Goal: Transaction & Acquisition: Obtain resource

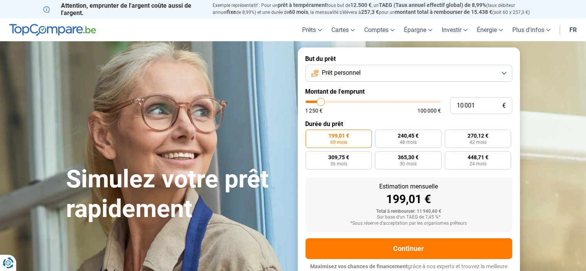
type input "10 250"
type input "10250"
type input "10 500"
type input "10500"
type input "11 250"
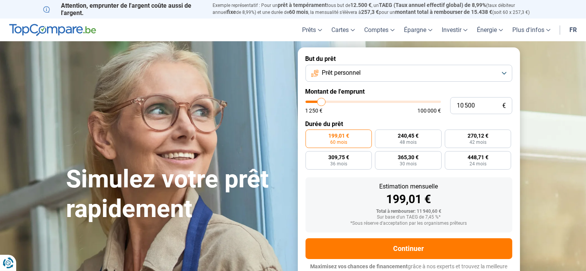
type input "11250"
type input "11 750"
type input "11750"
type input "12 250"
type input "12250"
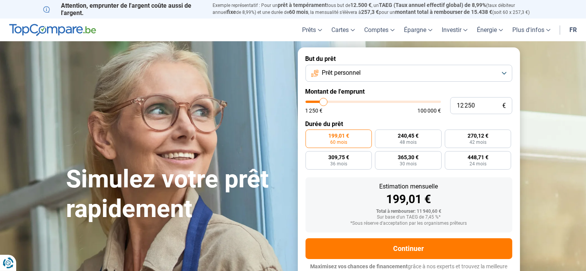
type input "12 500"
type input "12500"
type input "13 000"
type input "13000"
type input "13 500"
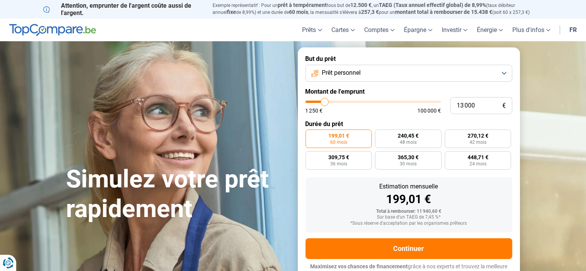
type input "13500"
type input "13 750"
type input "13750"
type input "14 250"
type input "14250"
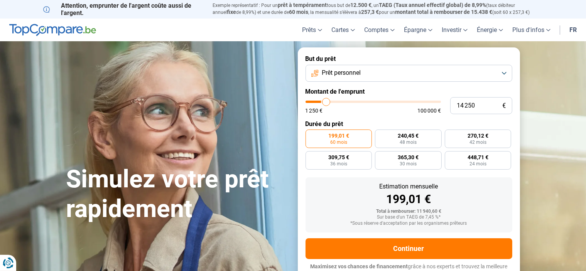
type input "14 500"
type input "14500"
type input "14 750"
type input "14750"
type input "15 000"
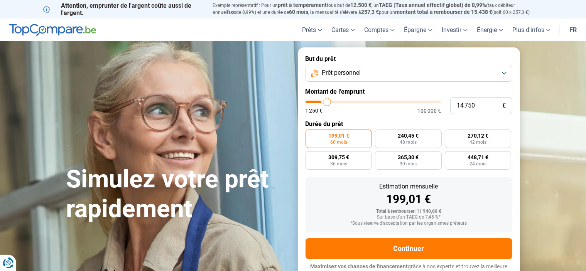
type input "15000"
type input "19 500"
type input "19500"
type input "31 250"
type input "31250"
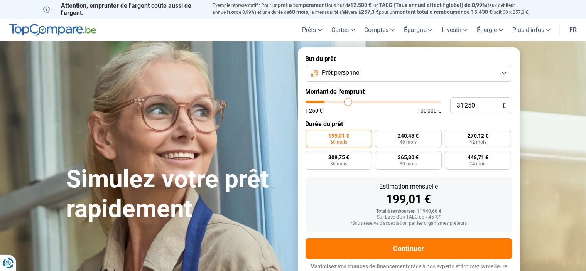
type input "39 750"
type input "39750"
type input "48 750"
type input "48750"
type input "53 750"
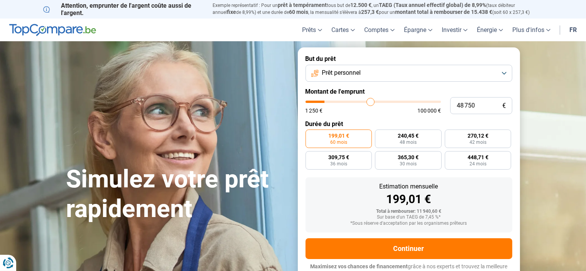
type input "53750"
type input "56 500"
type input "56500"
type input "57 250"
type input "57250"
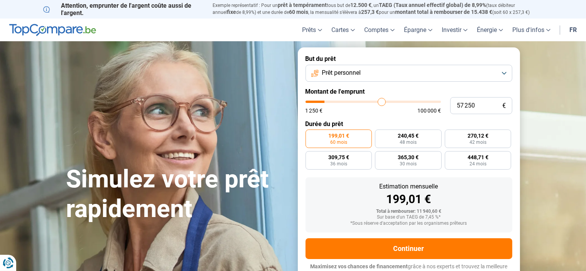
type input "57 500"
type input "57500"
type input "55 250"
type input "55250"
type input "50 750"
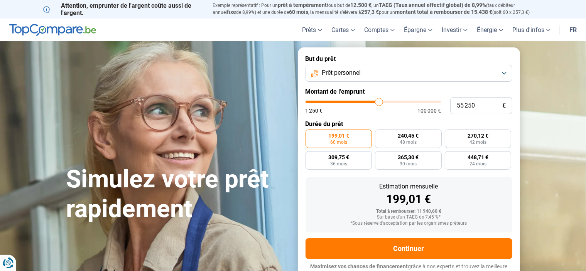
type input "50750"
type input "45 000"
type input "45000"
type input "38 000"
type input "38000"
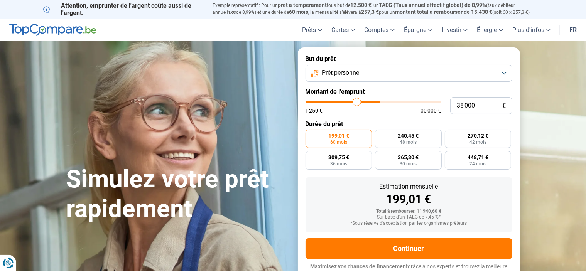
type input "31 750"
type input "31750"
type input "22 750"
type input "22750"
type input "18 250"
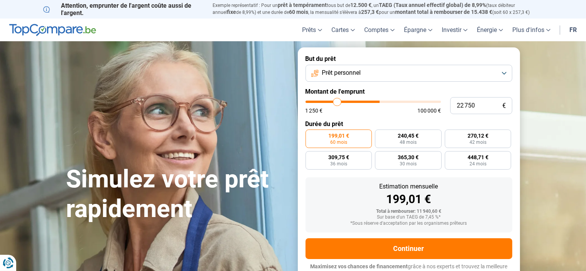
type input "18250"
type input "15 750"
type input "15750"
type input "13 750"
type input "13750"
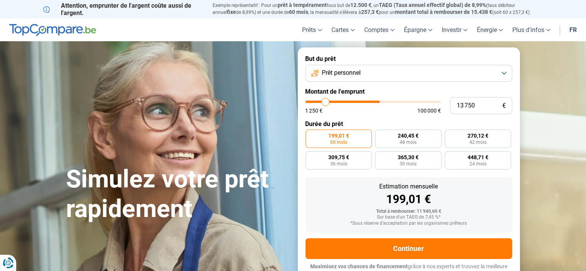
type input "12 750"
type input "12750"
type input "12 250"
type input "12250"
type input "12 000"
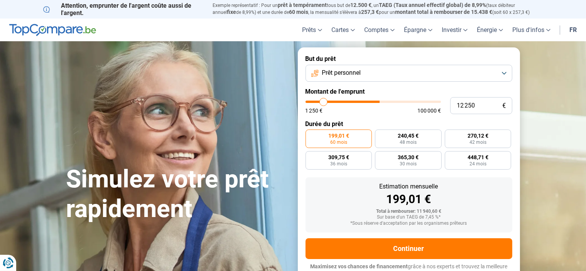
type input "12000"
type input "11 750"
type input "11750"
type input "11 000"
type input "11000"
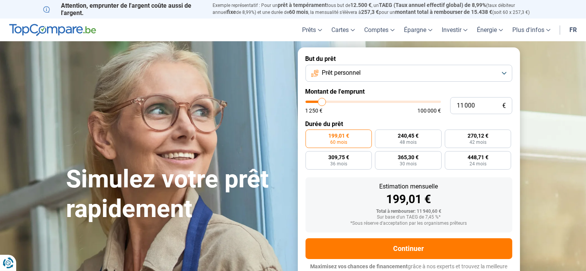
type input "10 500"
type input "10500"
type input "10 000"
type input "10000"
type input "9 750"
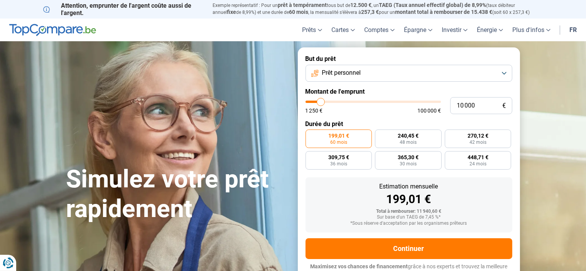
type input "9750"
type input "9 500"
type input "9500"
click at [320, 102] on input "range" at bounding box center [373, 102] width 135 height 2
radio input "true"
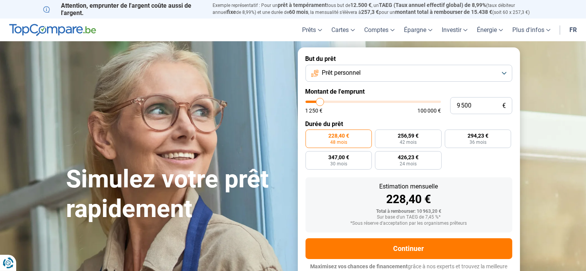
scroll to position [7, 0]
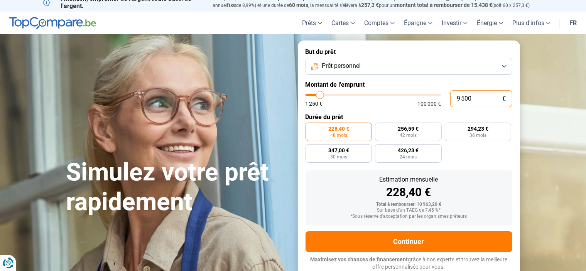
drag, startPoint x: 474, startPoint y: 107, endPoint x: 399, endPoint y: 104, distance: 75.3
click at [450, 104] on input "9 500" at bounding box center [481, 98] width 62 height 17
type input "3"
type input "1250"
type input "30"
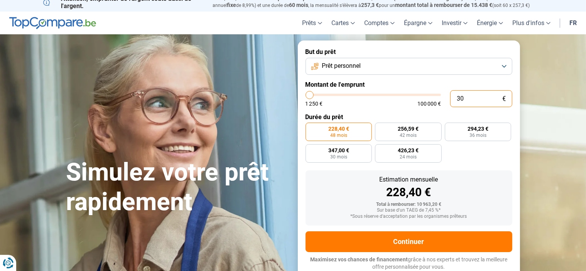
type input "1250"
type input "300"
type input "1250"
type input "3 000"
type input "3000"
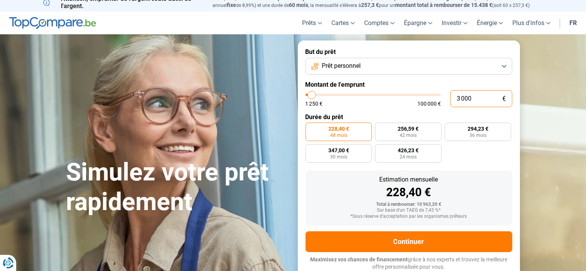
radio input "true"
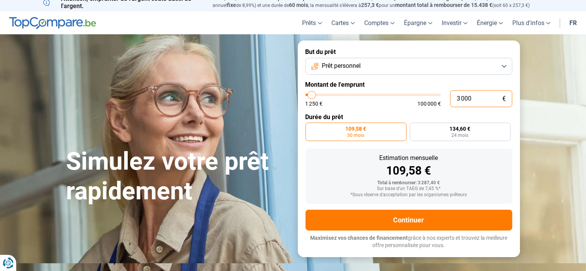
scroll to position [0, 0]
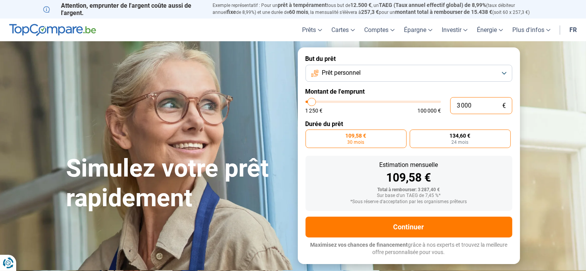
type input "3 000"
click at [450, 141] on label "134,60 € 24 mois" at bounding box center [460, 139] width 101 height 19
click at [415, 135] on input "134,60 € 24 mois" at bounding box center [412, 132] width 5 height 5
radio input "true"
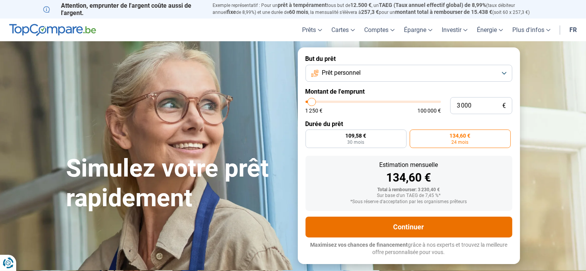
click at [416, 223] on button "Continuer" at bounding box center [409, 227] width 207 height 21
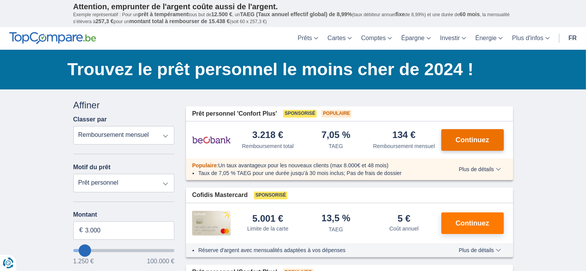
click at [459, 141] on span "Continuez" at bounding box center [473, 140] width 34 height 7
